Goal: Information Seeking & Learning: Understand process/instructions

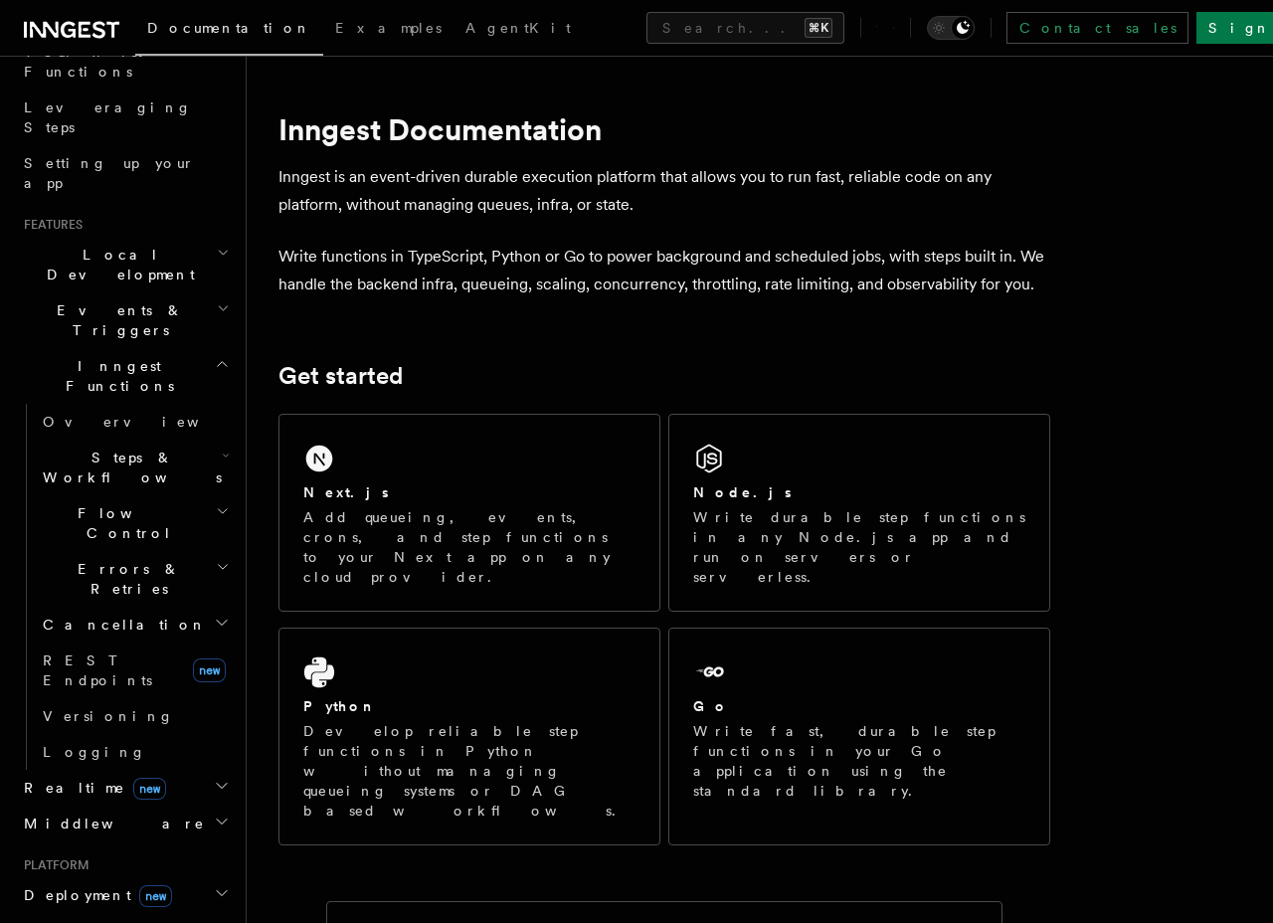
scroll to position [307, 0]
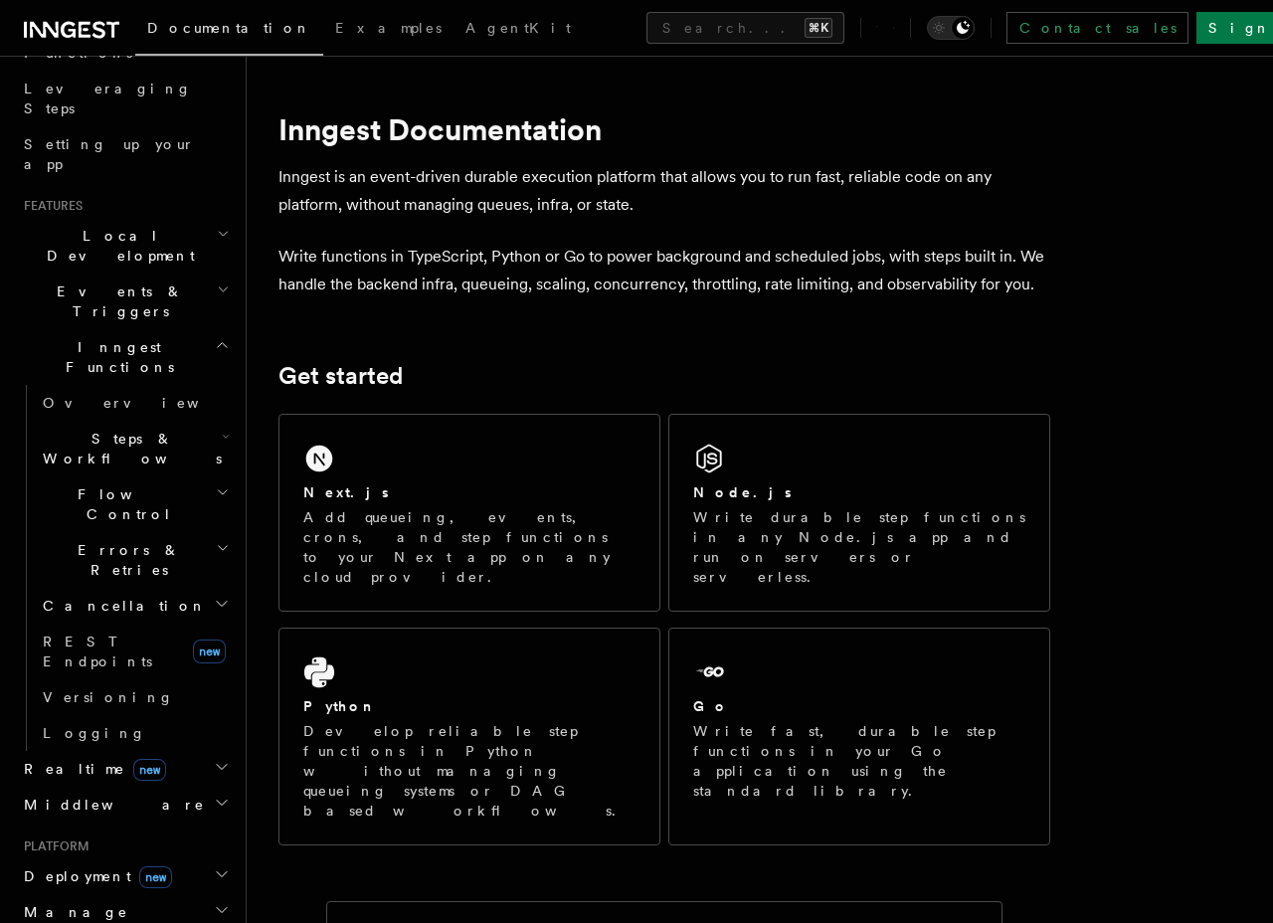
click at [79, 866] on span "Deployment new" at bounding box center [94, 876] width 156 height 20
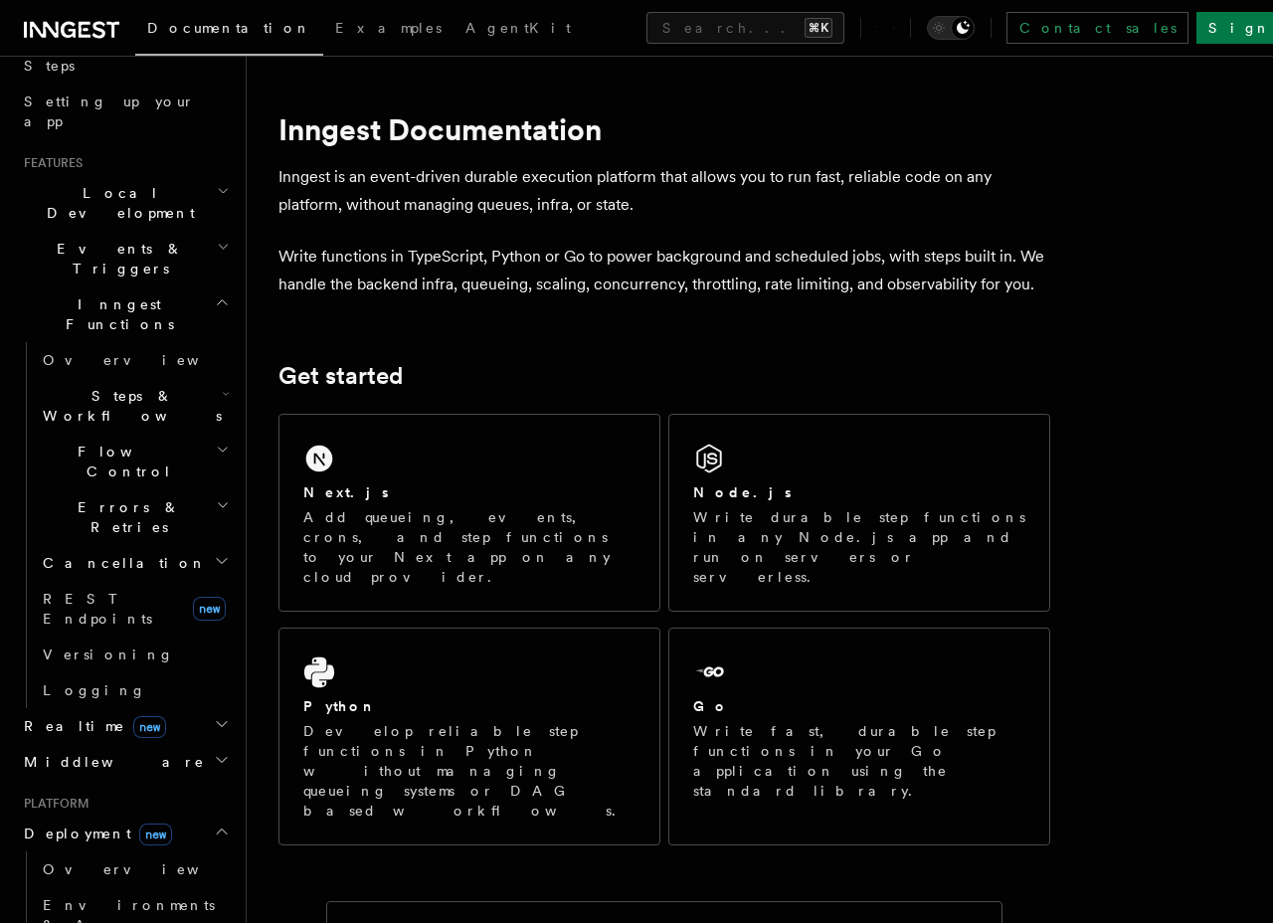
scroll to position [353, 0]
click at [88, 858] on span "Overview" at bounding box center [145, 866] width 205 height 16
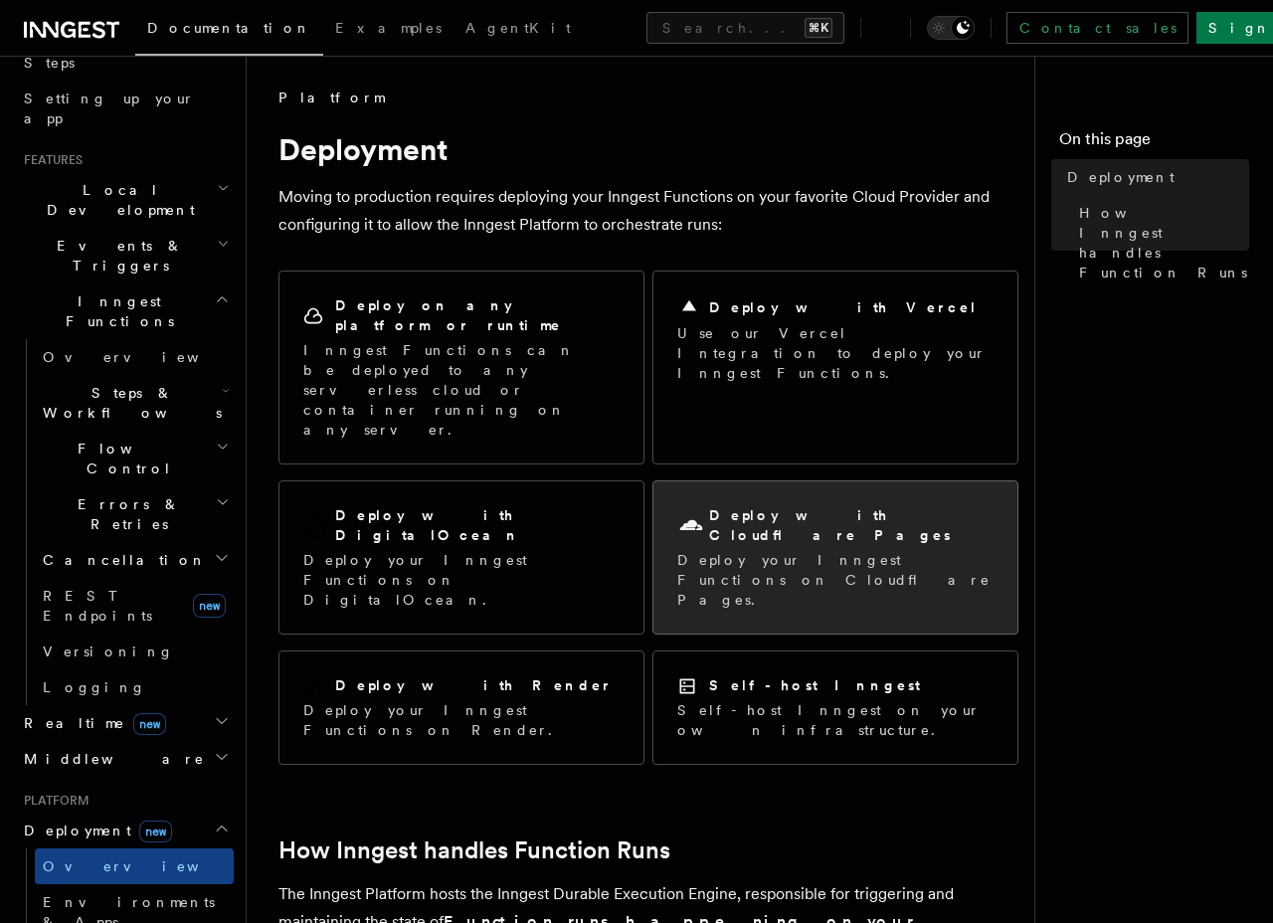
click at [819, 505] on div "Deploy with Cloudflare Pages Deploy your Inngest Functions on Cloudflare Pages." at bounding box center [835, 557] width 316 height 104
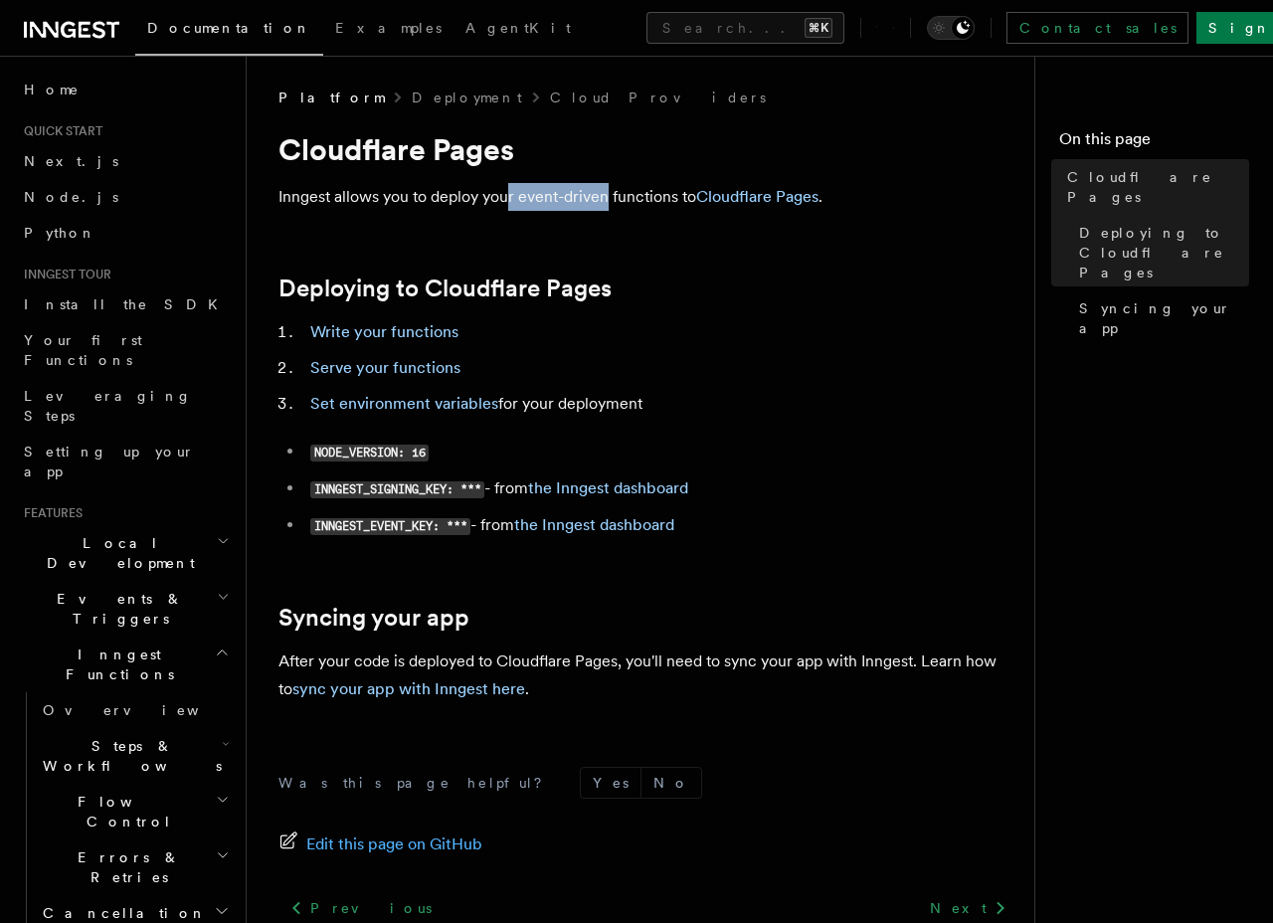
drag, startPoint x: 678, startPoint y: 198, endPoint x: 605, endPoint y: 205, distance: 73.9
click at [605, 205] on p "Inngest allows you to deploy your event-driven functions to Cloudflare Pages ." at bounding box center [649, 197] width 740 height 28
